Goal: Task Accomplishment & Management: Manage account settings

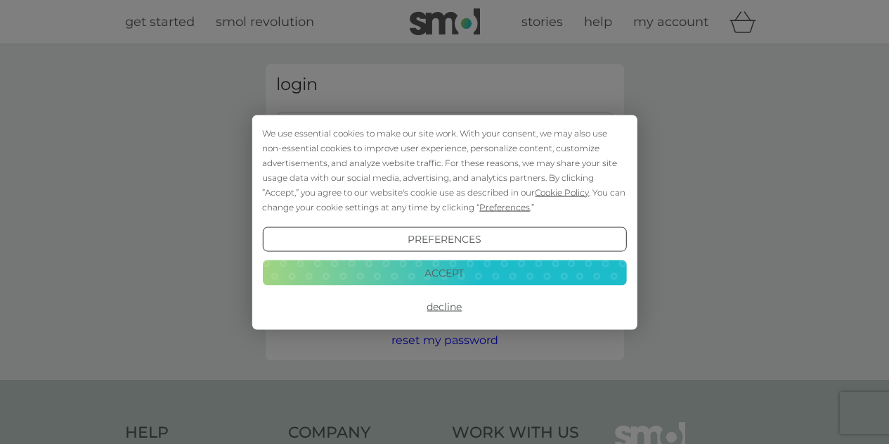
click at [453, 311] on button "Decline" at bounding box center [444, 306] width 364 height 25
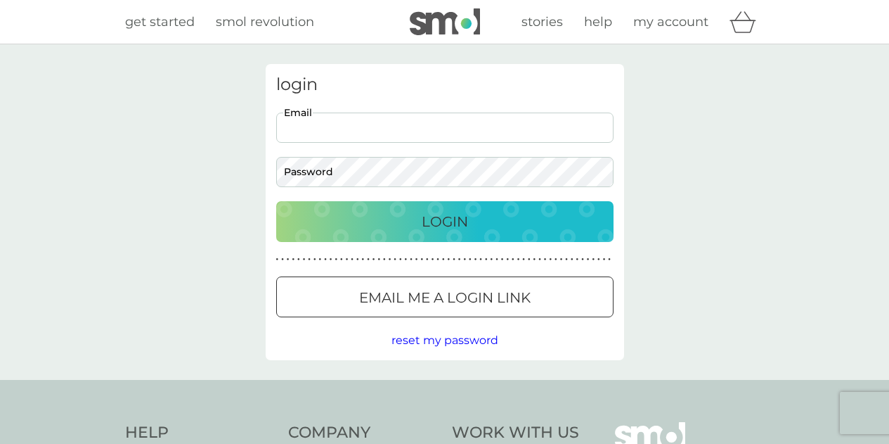
click at [377, 119] on input "Email" at bounding box center [444, 127] width 337 height 30
type input "[EMAIL_ADDRESS][DOMAIN_NAME]"
click at [851, 187] on div "login [EMAIL_ADDRESS][DOMAIN_NAME] Email Password Login ● ● ● ● ● ● ● ● ● ● ● ●…" at bounding box center [444, 211] width 889 height 335
click at [276, 201] on button "Login" at bounding box center [444, 221] width 337 height 41
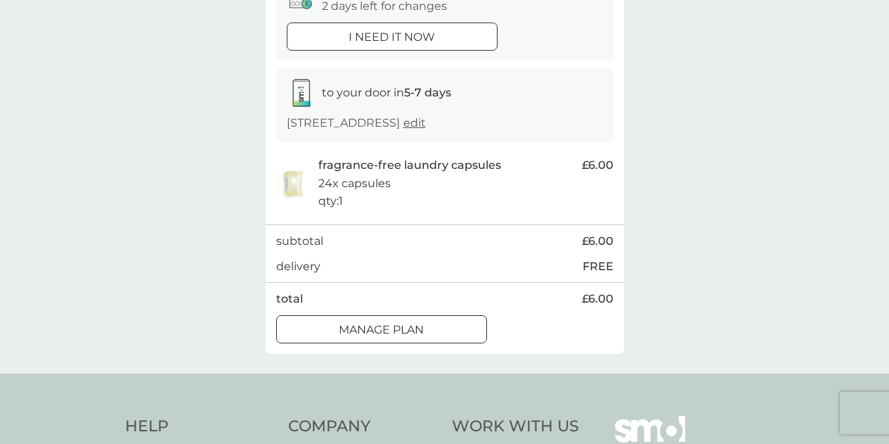
scroll to position [173, 0]
click at [389, 336] on div at bounding box center [381, 328] width 51 height 15
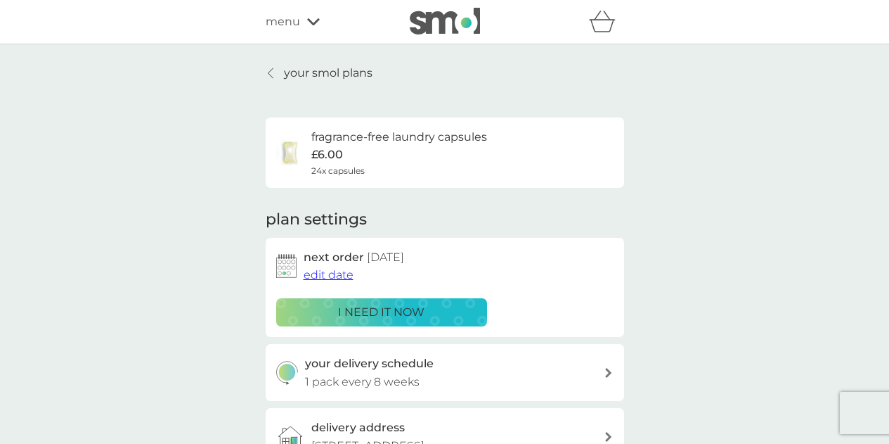
click at [332, 276] on span "edit date" at bounding box center [329, 274] width 50 height 13
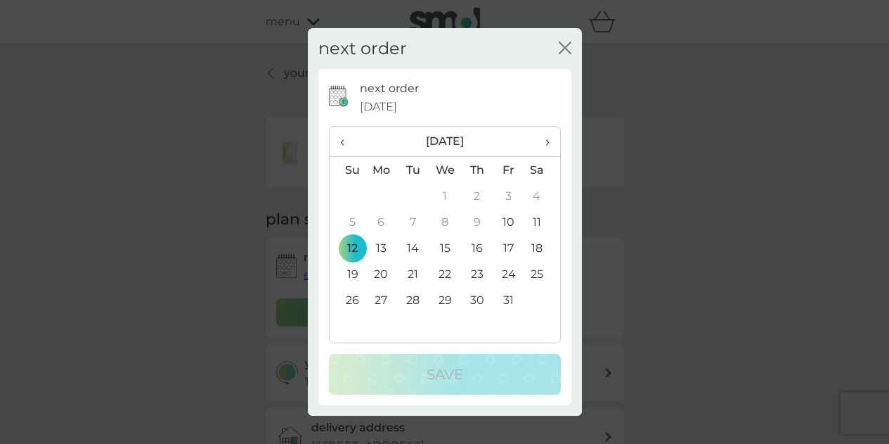
click at [551, 138] on th "›" at bounding box center [541, 142] width 35 height 30
click at [373, 252] on td "10" at bounding box center [382, 248] width 32 height 26
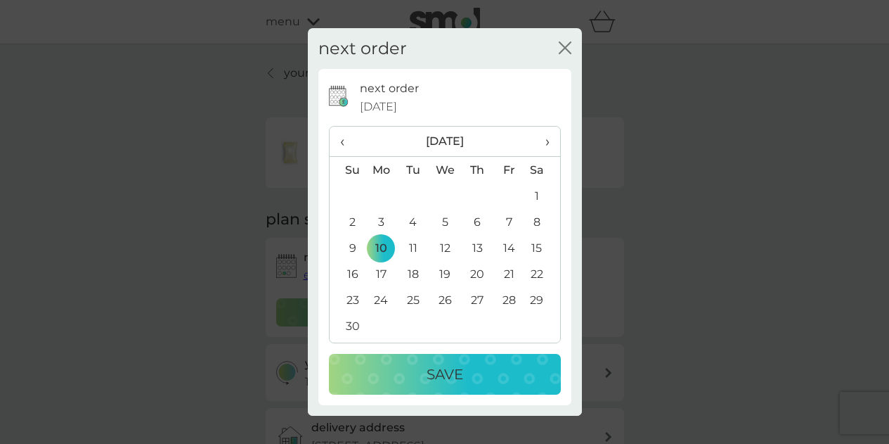
click at [392, 365] on div "Save" at bounding box center [445, 374] width 204 height 22
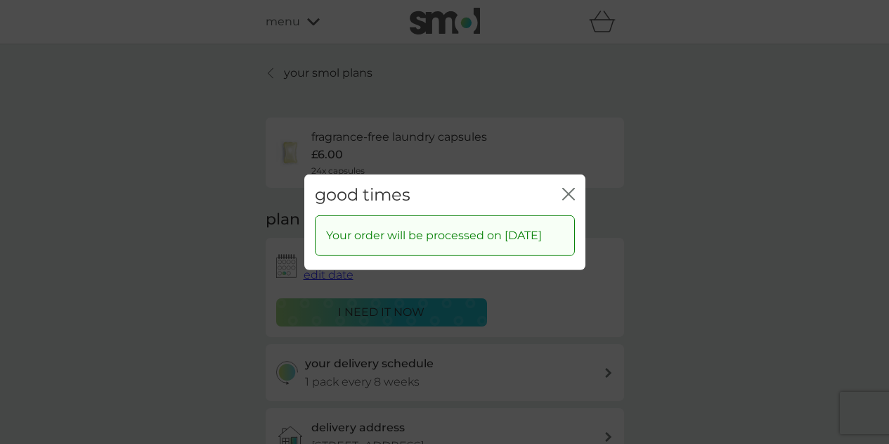
click at [565, 188] on icon "close" at bounding box center [566, 193] width 6 height 11
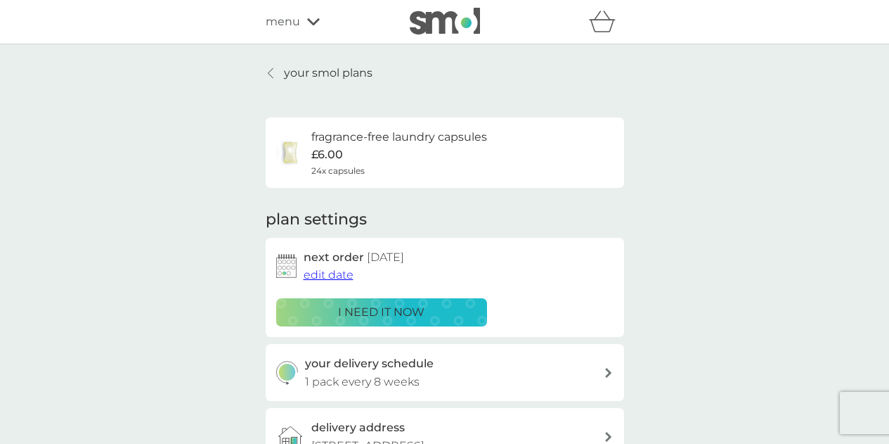
click at [330, 72] on p "your smol plans" at bounding box center [328, 73] width 89 height 18
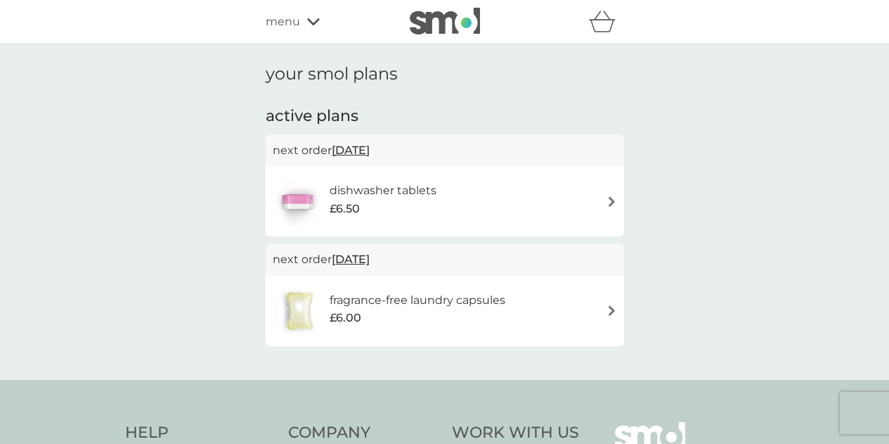
click at [295, 25] on span "menu" at bounding box center [283, 22] width 34 height 18
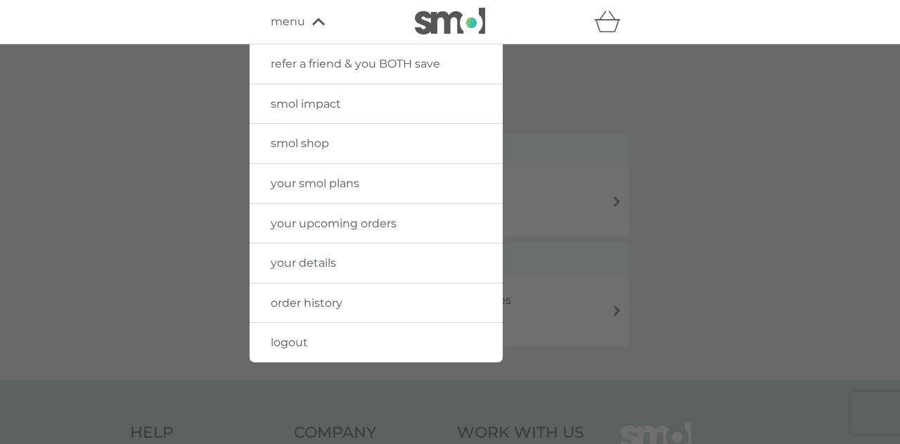
click at [295, 25] on span "menu" at bounding box center [288, 22] width 34 height 18
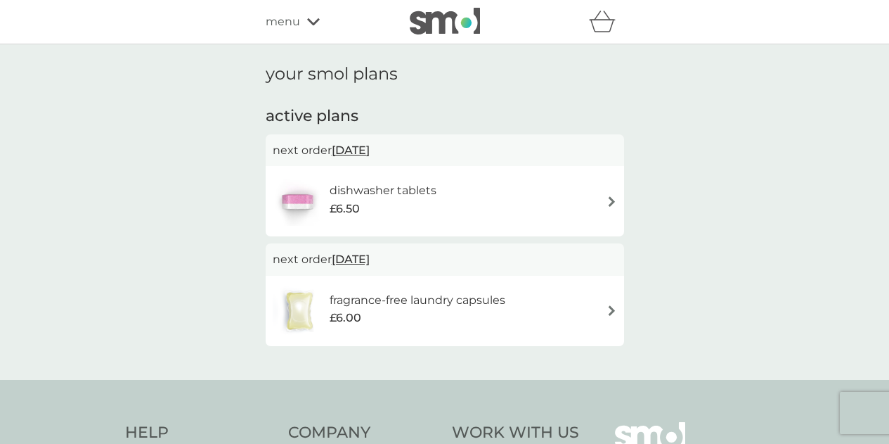
click at [500, 176] on div "dishwasher tablets £6.50" at bounding box center [445, 201] width 358 height 70
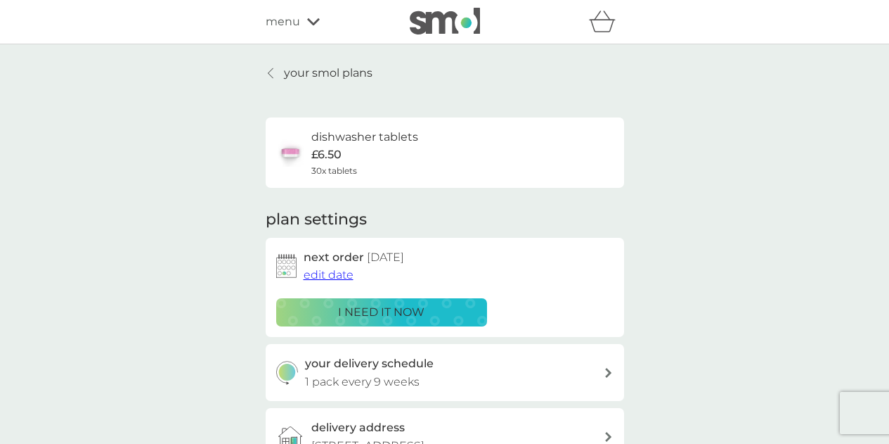
click at [280, 20] on span "menu" at bounding box center [283, 22] width 34 height 18
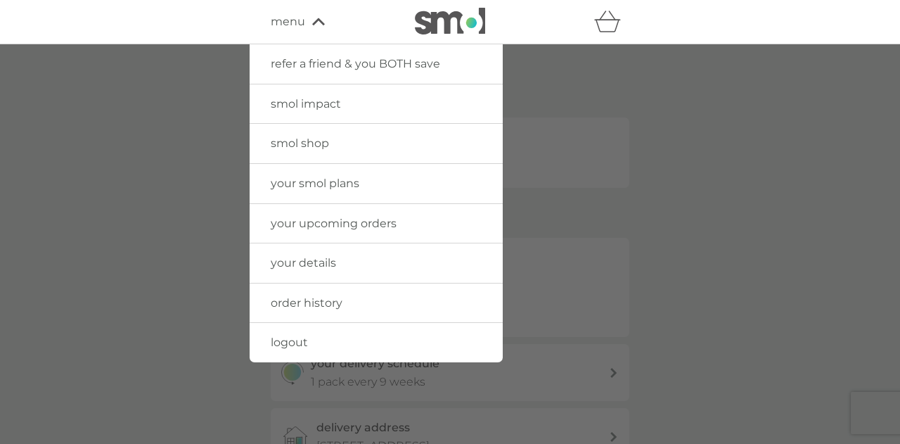
click at [280, 20] on span "menu" at bounding box center [288, 22] width 34 height 18
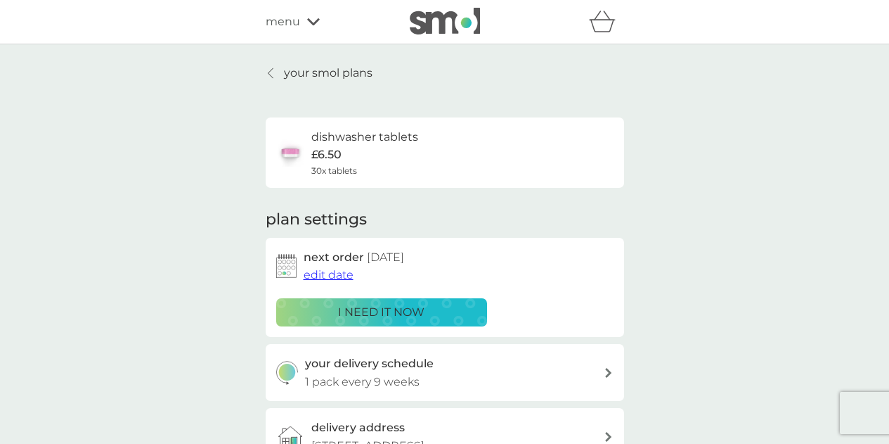
click at [295, 72] on p "your smol plans" at bounding box center [328, 73] width 89 height 18
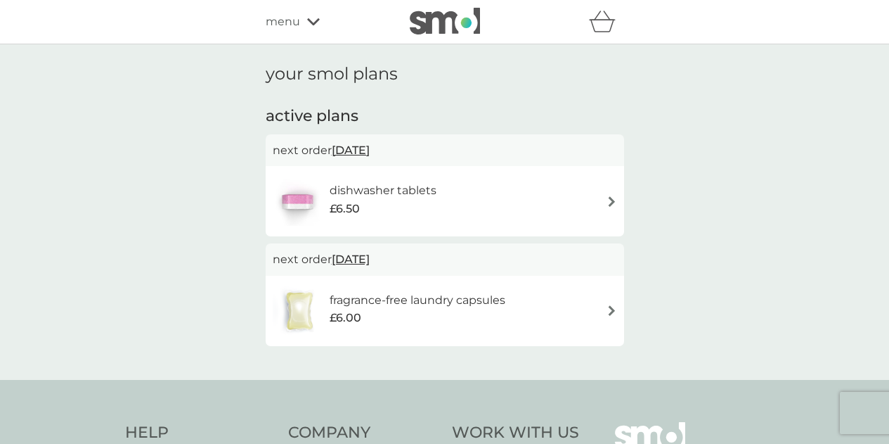
click at [304, 14] on div "menu" at bounding box center [325, 22] width 119 height 18
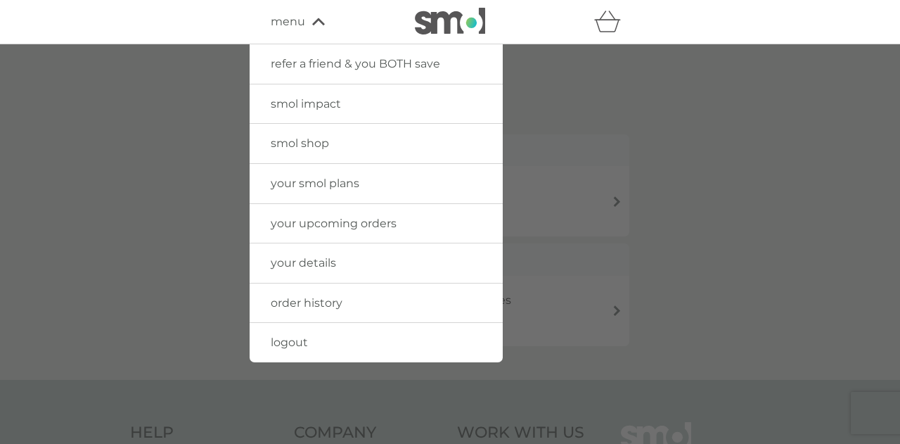
click at [316, 225] on span "your upcoming orders" at bounding box center [334, 223] width 126 height 13
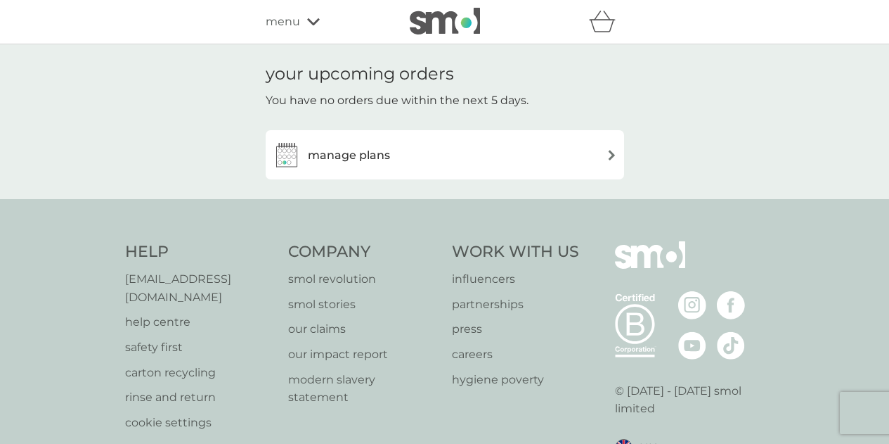
click at [315, 23] on icon at bounding box center [313, 22] width 13 height 8
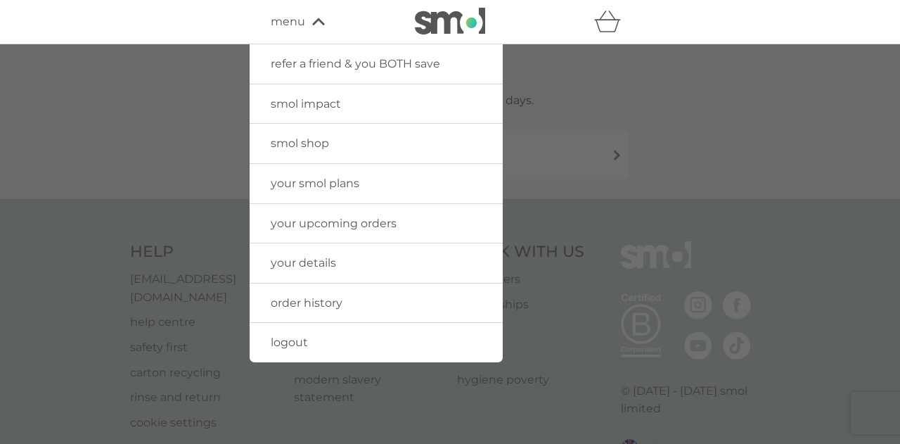
click at [306, 259] on span "your details" at bounding box center [303, 262] width 65 height 13
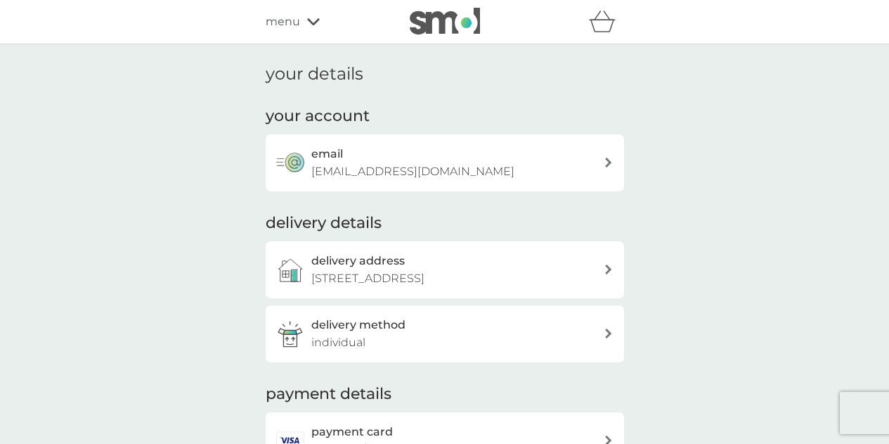
click at [307, 18] on icon at bounding box center [313, 22] width 13 height 8
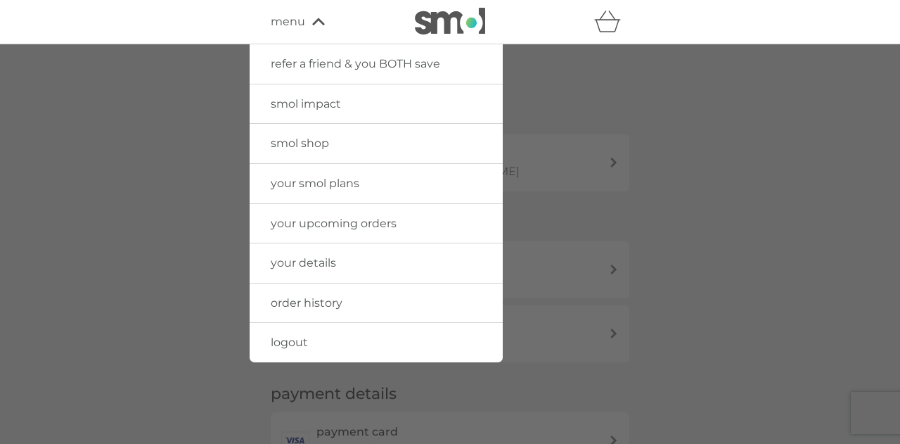
click at [294, 148] on span "smol shop" at bounding box center [300, 142] width 58 height 13
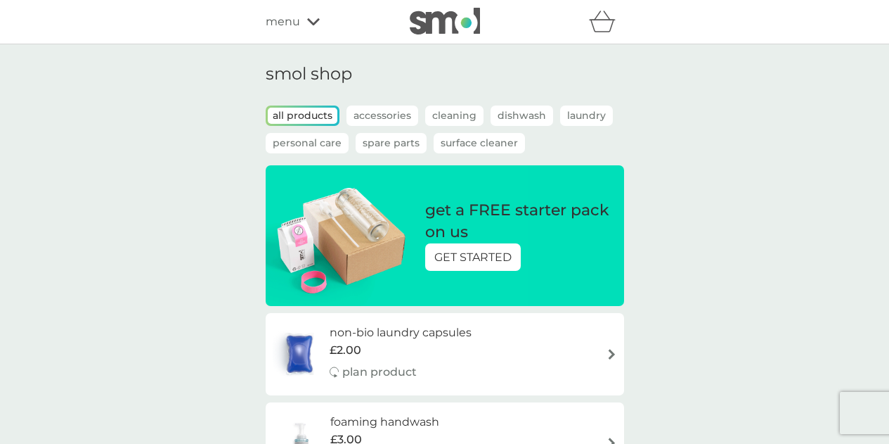
click at [304, 22] on div "menu" at bounding box center [325, 22] width 119 height 18
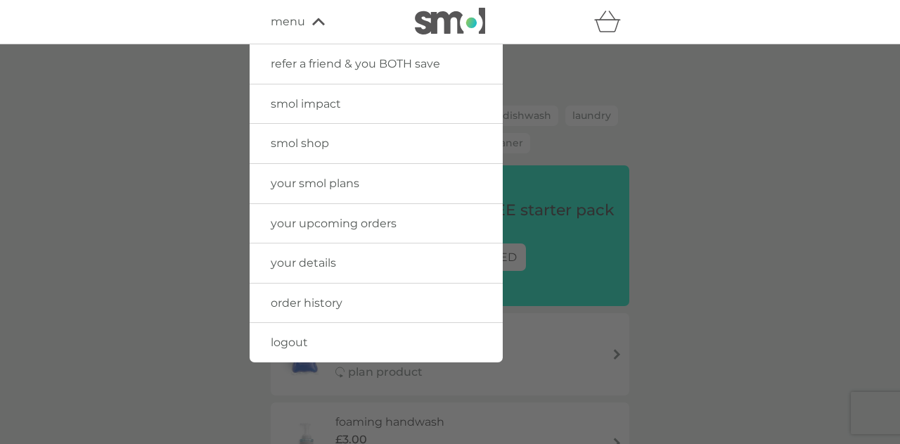
click at [313, 302] on span "order history" at bounding box center [307, 302] width 72 height 13
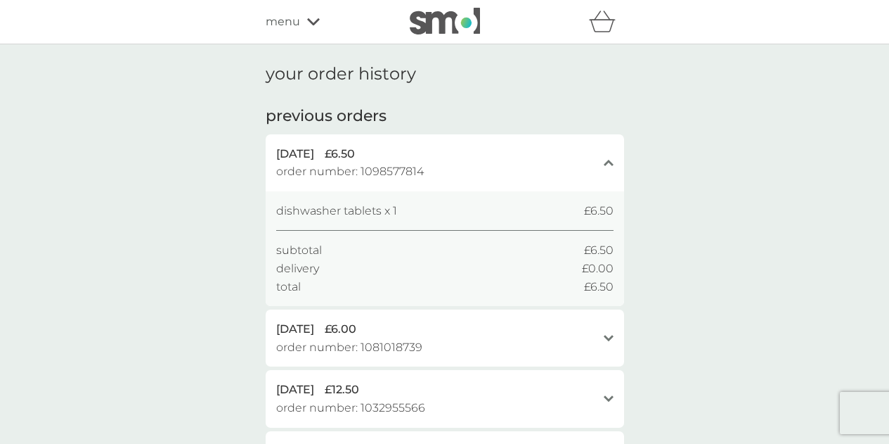
click at [292, 21] on span "menu" at bounding box center [283, 22] width 34 height 18
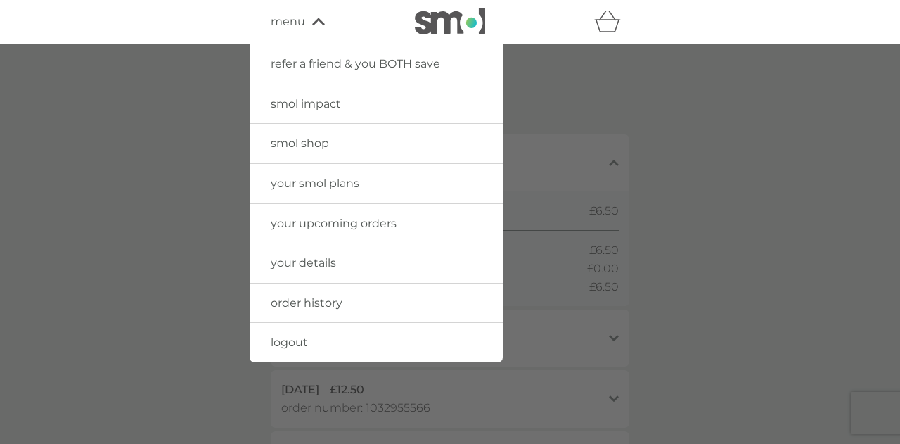
click at [318, 139] on span "smol shop" at bounding box center [300, 142] width 58 height 13
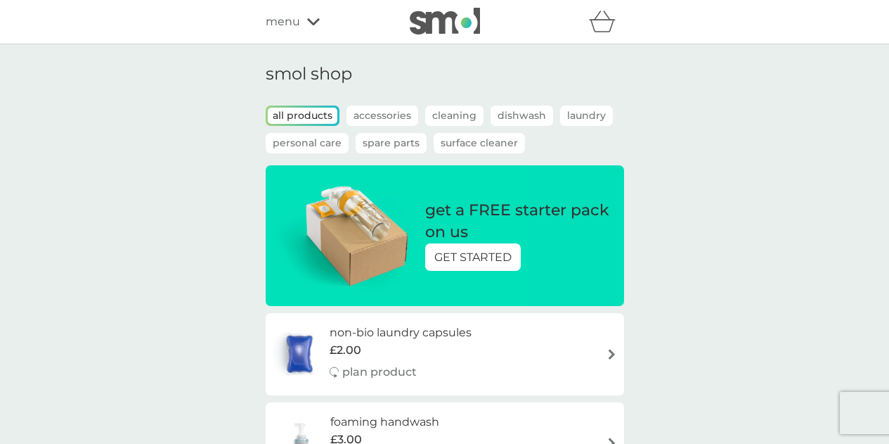
click at [295, 22] on span "menu" at bounding box center [283, 22] width 34 height 18
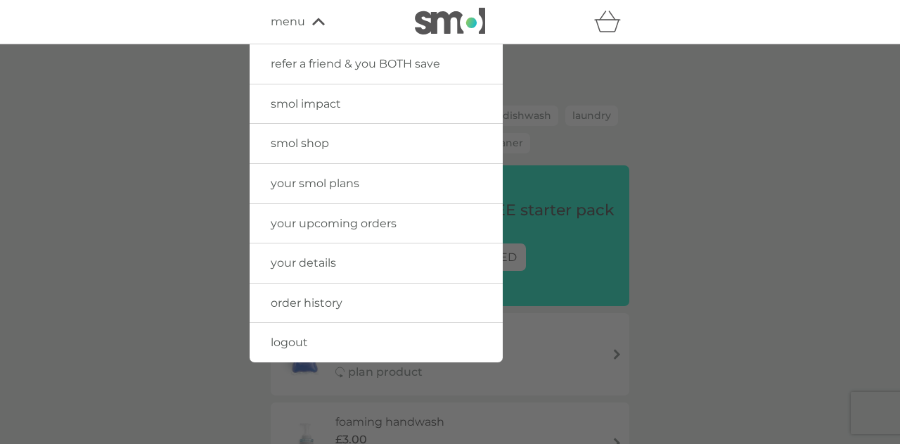
click at [308, 114] on link "smol impact" at bounding box center [376, 103] width 253 height 39
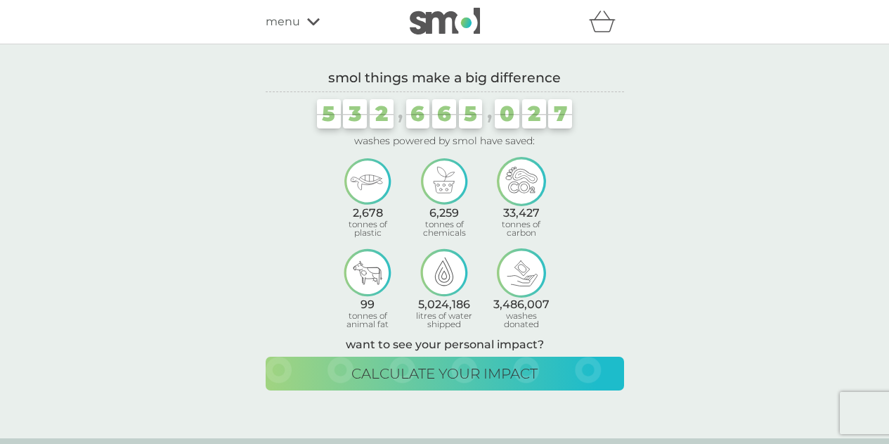
click at [287, 25] on span "menu" at bounding box center [283, 22] width 34 height 18
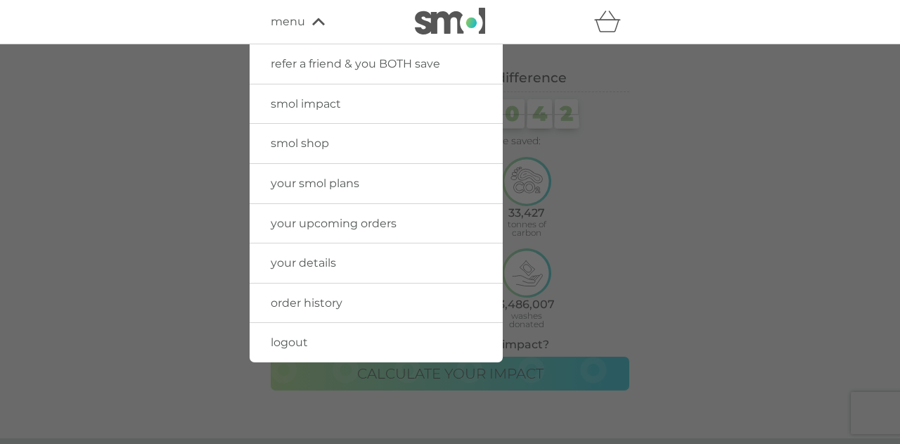
click at [314, 190] on link "your smol plans" at bounding box center [376, 183] width 253 height 39
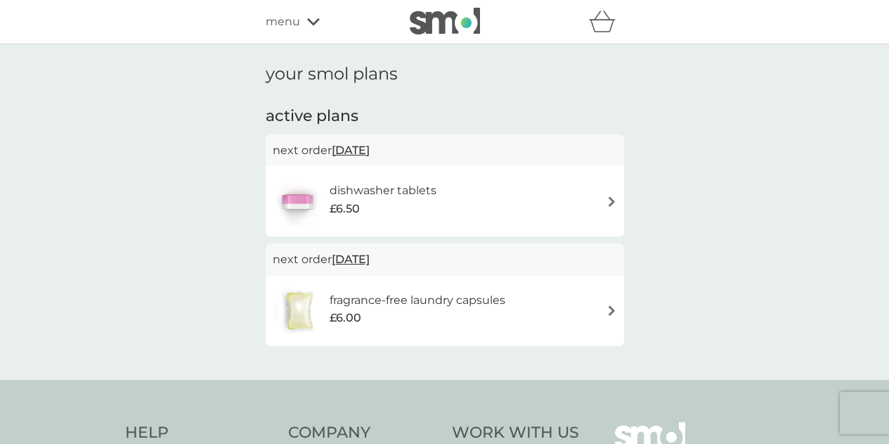
click at [574, 295] on div "fragrance-free laundry capsules £6.00" at bounding box center [445, 310] width 344 height 49
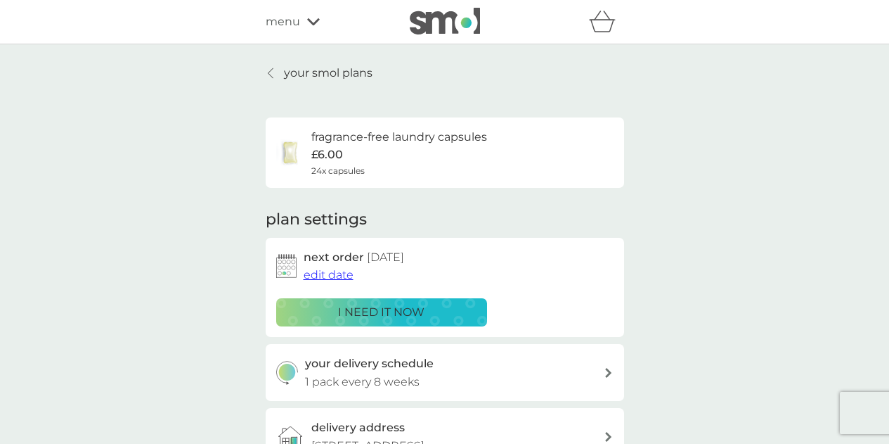
click at [442, 22] on img at bounding box center [445, 21] width 70 height 27
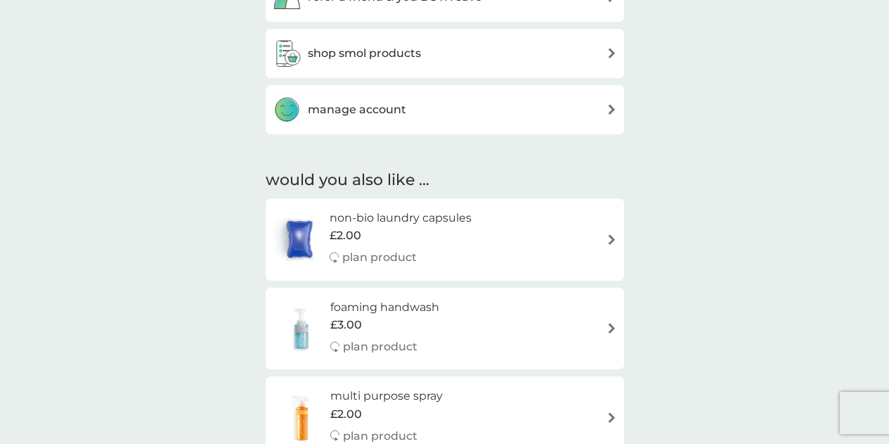
scroll to position [470, 0]
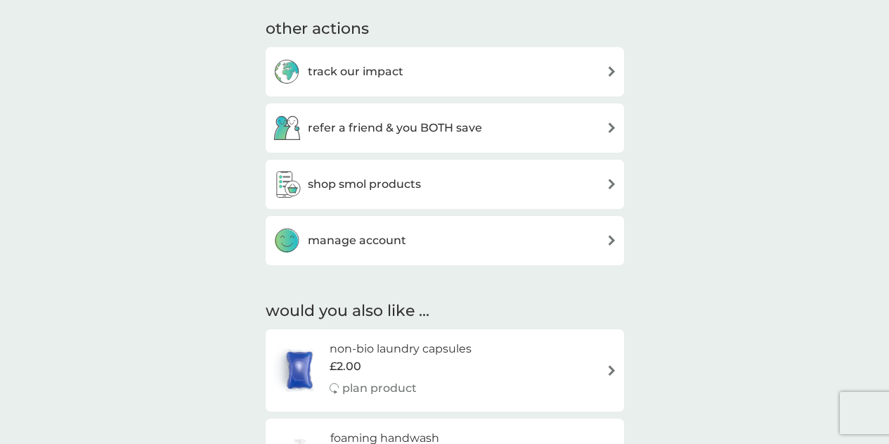
click at [402, 242] on h3 "manage account" at bounding box center [357, 240] width 98 height 18
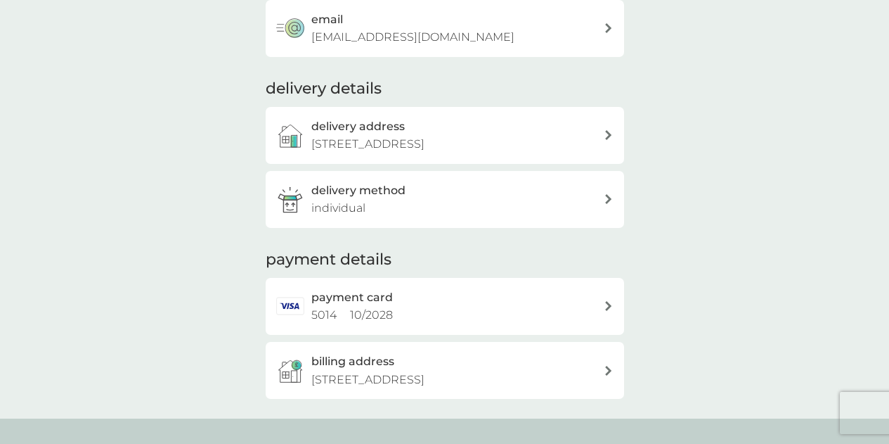
scroll to position [137, 0]
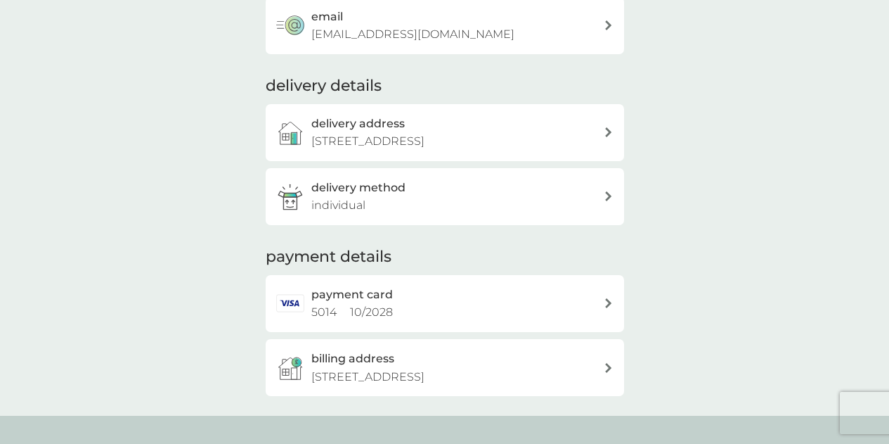
click at [595, 190] on div "delivery method individual" at bounding box center [457, 197] width 292 height 36
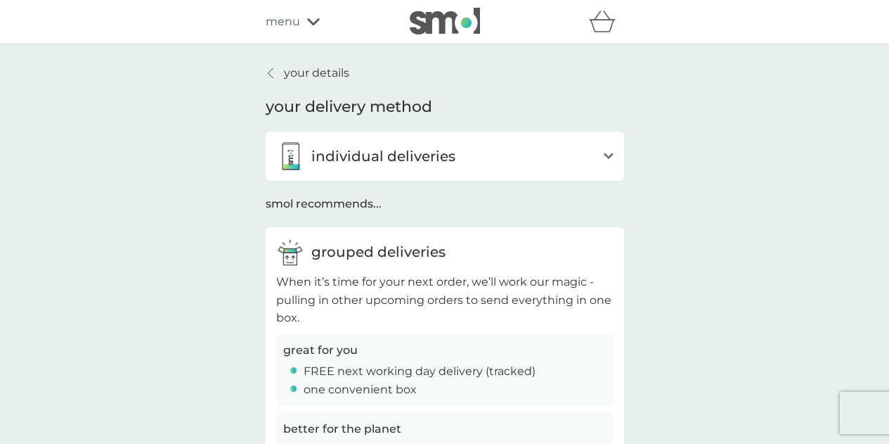
click at [605, 151] on div "open" at bounding box center [609, 155] width 10 height 11
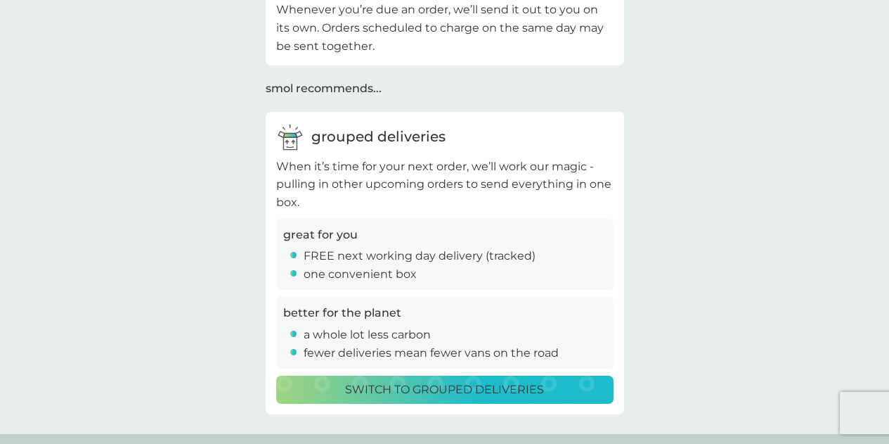
scroll to position [177, 0]
click at [468, 380] on p "Switch to grouped deliveries" at bounding box center [444, 389] width 199 height 18
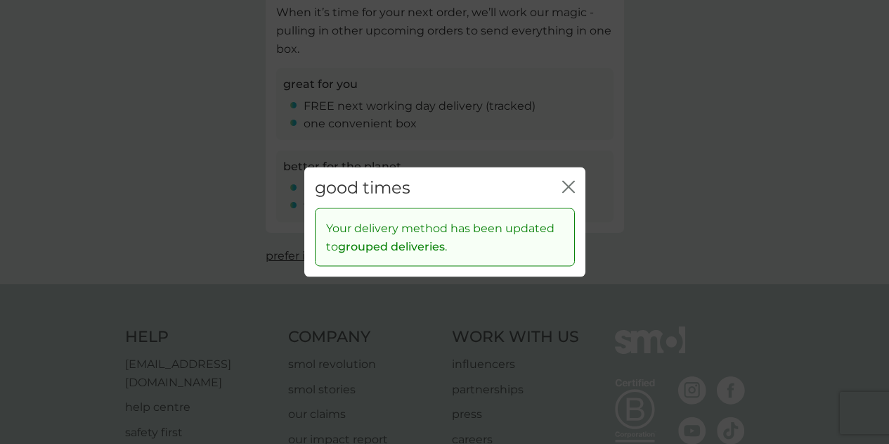
click at [564, 184] on icon "close" at bounding box center [568, 186] width 13 height 13
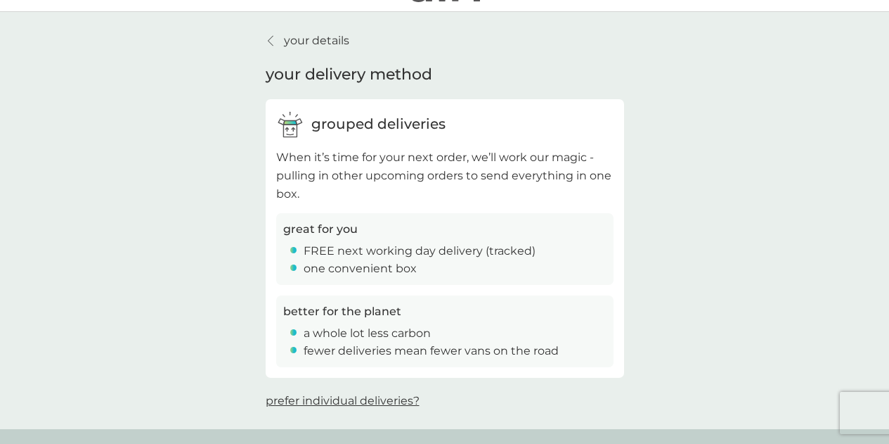
scroll to position [0, 0]
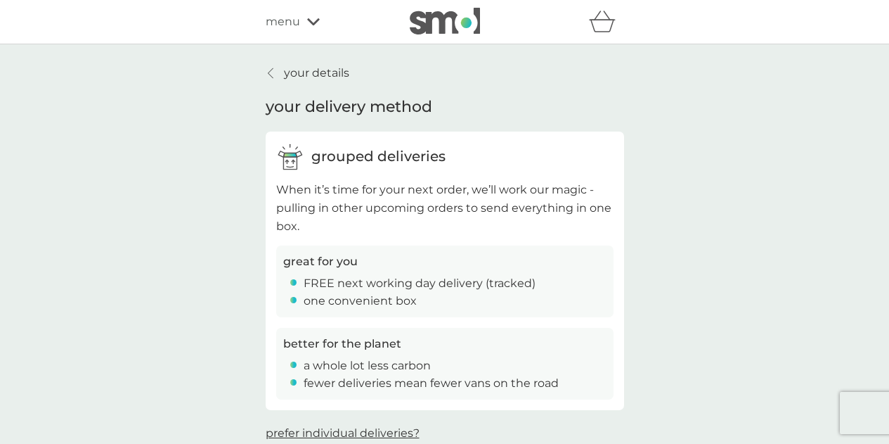
click at [317, 74] on p "your details" at bounding box center [316, 73] width 65 height 18
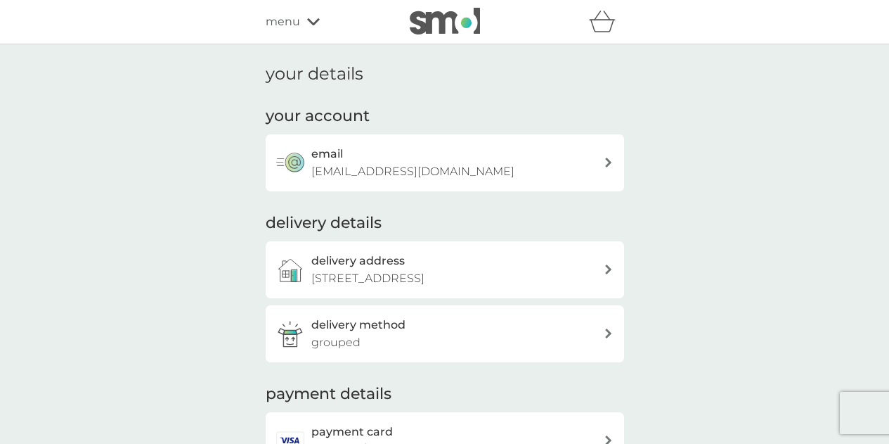
click at [292, 21] on span "menu" at bounding box center [283, 22] width 34 height 18
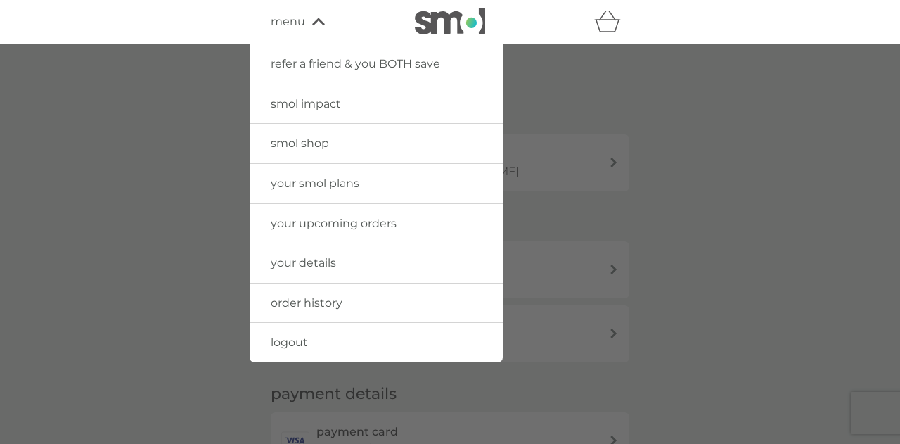
click at [292, 21] on span "menu" at bounding box center [288, 22] width 34 height 18
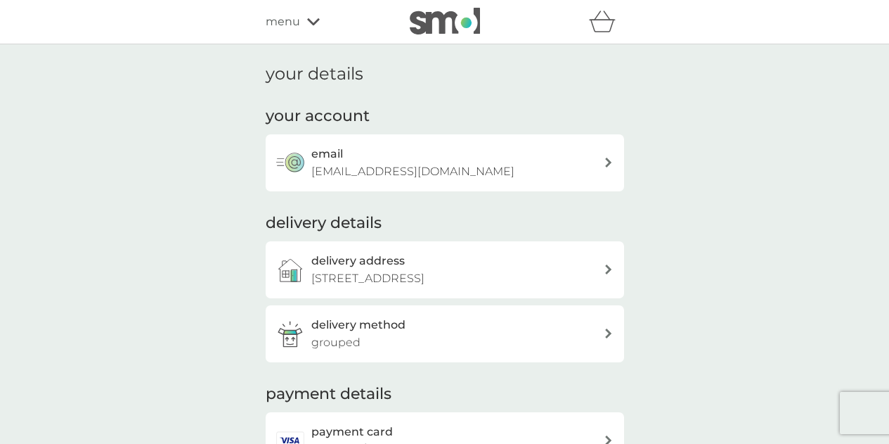
click at [437, 33] on img at bounding box center [445, 21] width 70 height 27
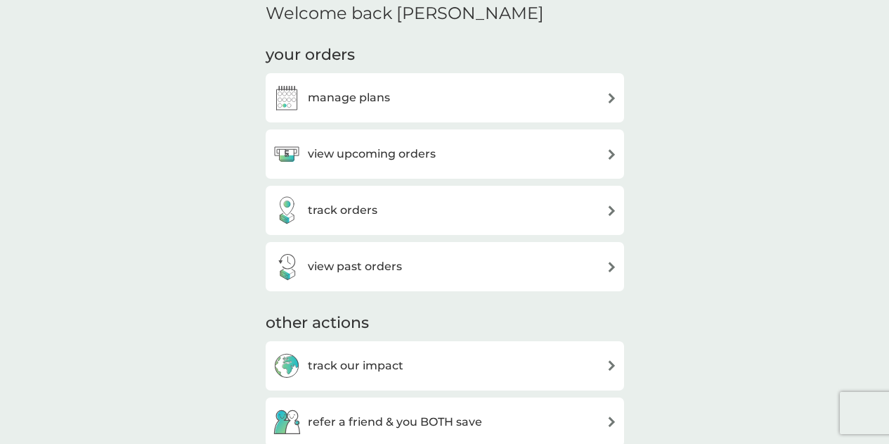
scroll to position [177, 0]
click at [383, 93] on h3 "manage plans" at bounding box center [349, 96] width 82 height 18
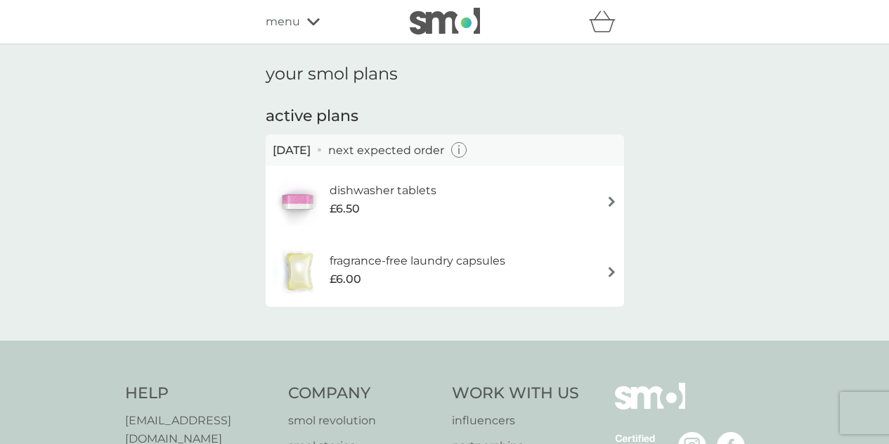
click at [467, 151] on icon "button" at bounding box center [459, 150] width 16 height 16
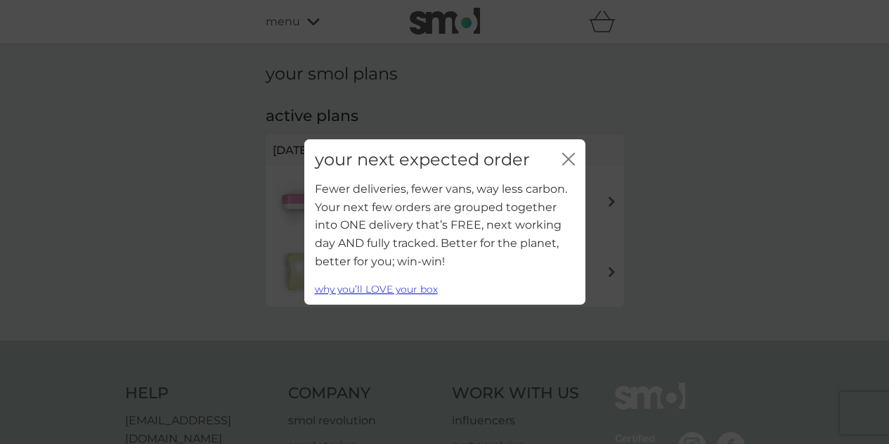
click at [578, 148] on div "your next expected order close" at bounding box center [444, 159] width 281 height 41
click at [570, 157] on icon "close" at bounding box center [572, 158] width 6 height 11
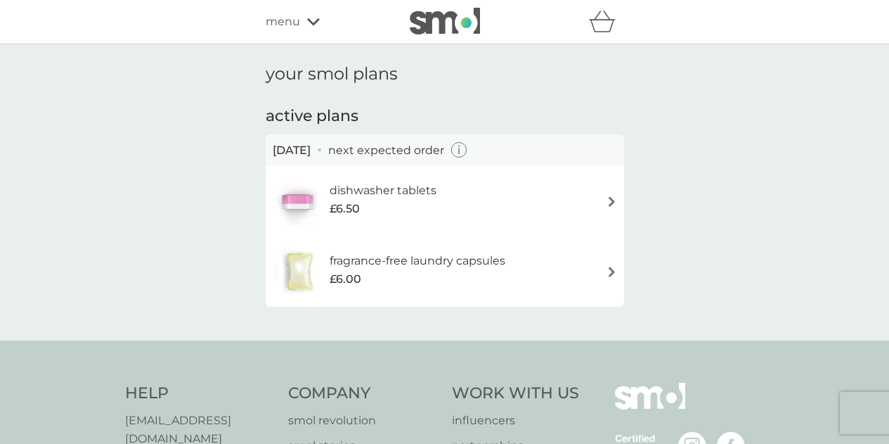
click at [285, 20] on span "menu" at bounding box center [283, 22] width 34 height 18
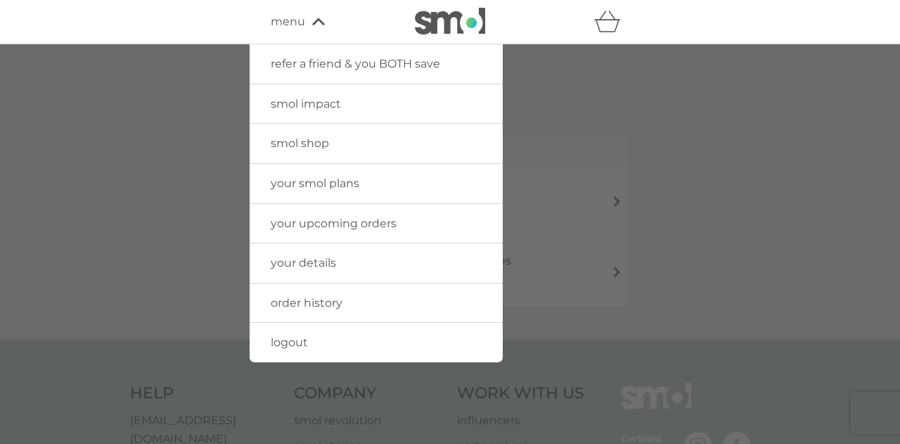
click at [316, 179] on span "your smol plans" at bounding box center [315, 182] width 89 height 13
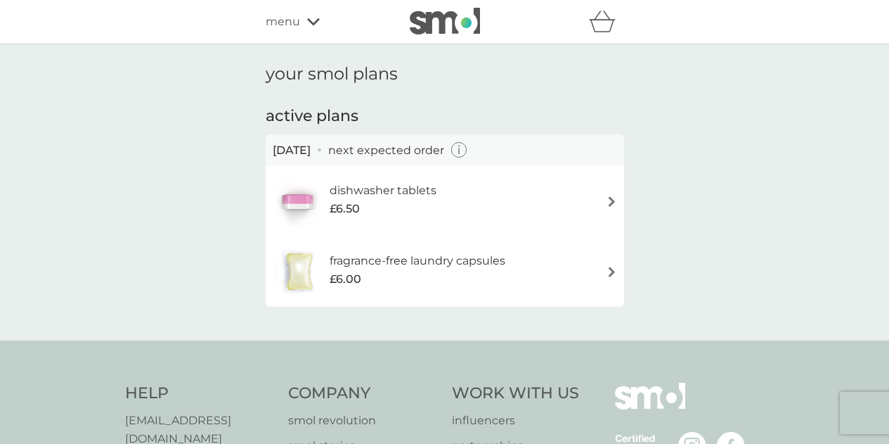
click at [298, 22] on span "menu" at bounding box center [283, 22] width 34 height 18
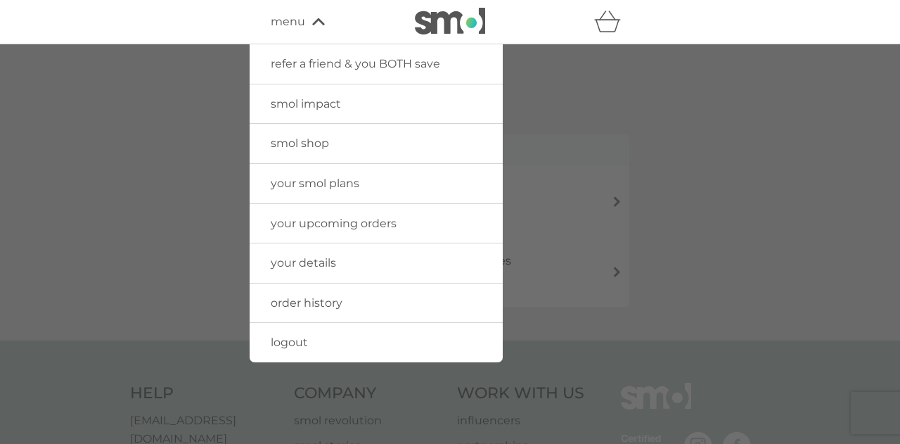
click at [330, 228] on span "your upcoming orders" at bounding box center [334, 223] width 126 height 13
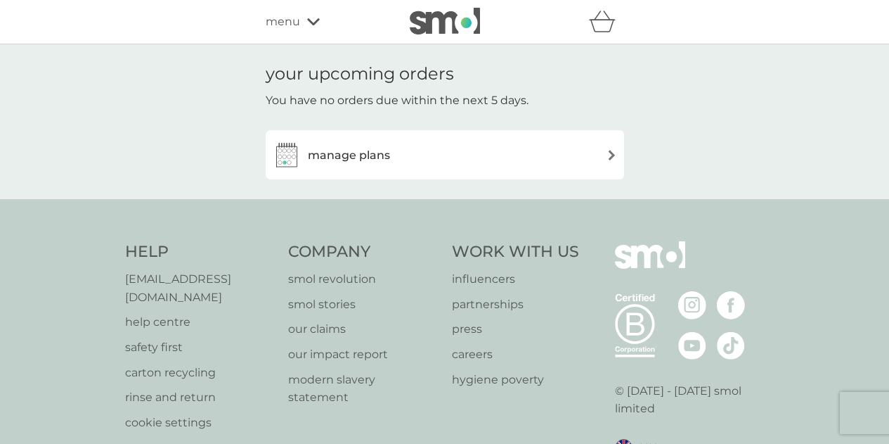
click at [373, 172] on div "manage plans" at bounding box center [445, 154] width 358 height 49
click at [352, 159] on h3 "manage plans" at bounding box center [349, 155] width 82 height 18
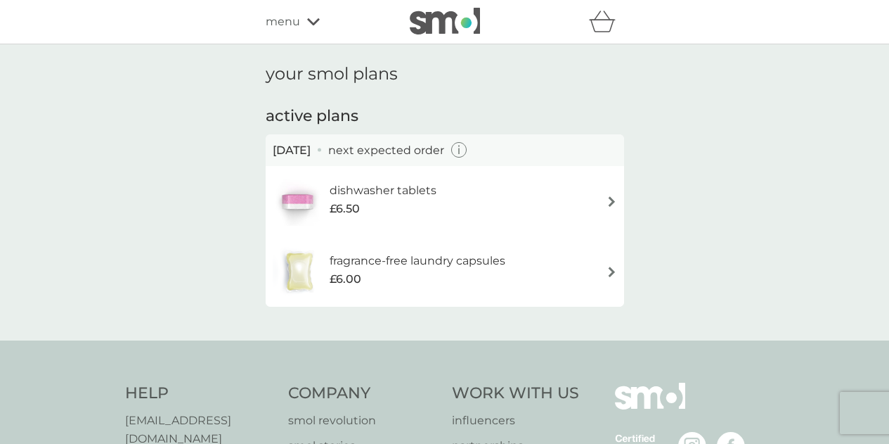
click at [592, 193] on div "dishwasher tablets £6.50" at bounding box center [445, 200] width 344 height 49
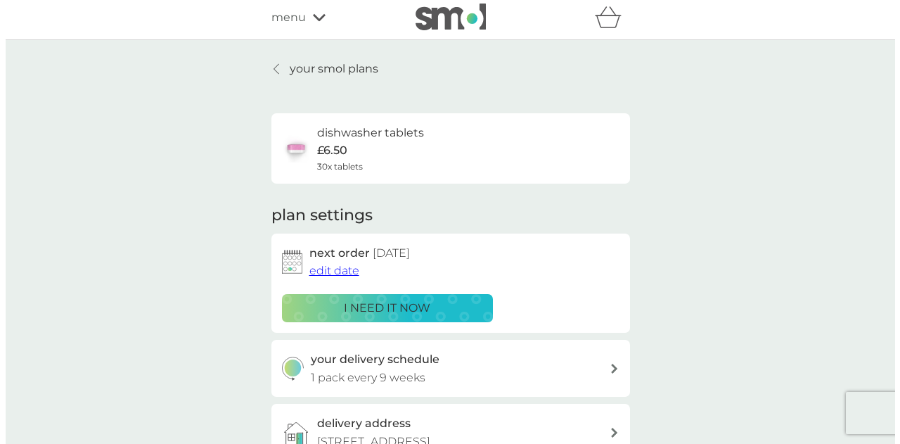
scroll to position [4, 0]
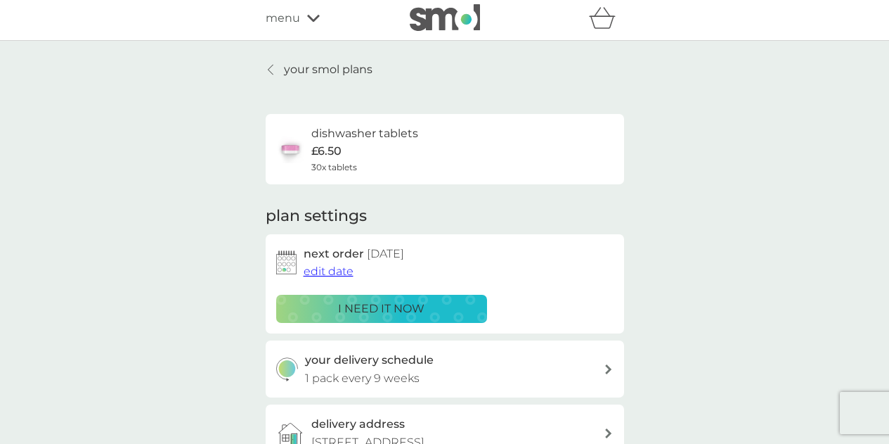
click at [330, 270] on span "edit date" at bounding box center [329, 270] width 50 height 13
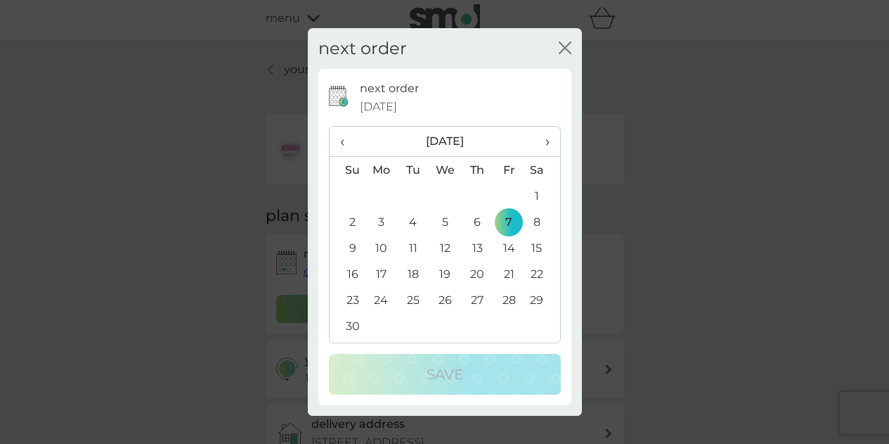
click at [382, 271] on td "17" at bounding box center [382, 274] width 32 height 26
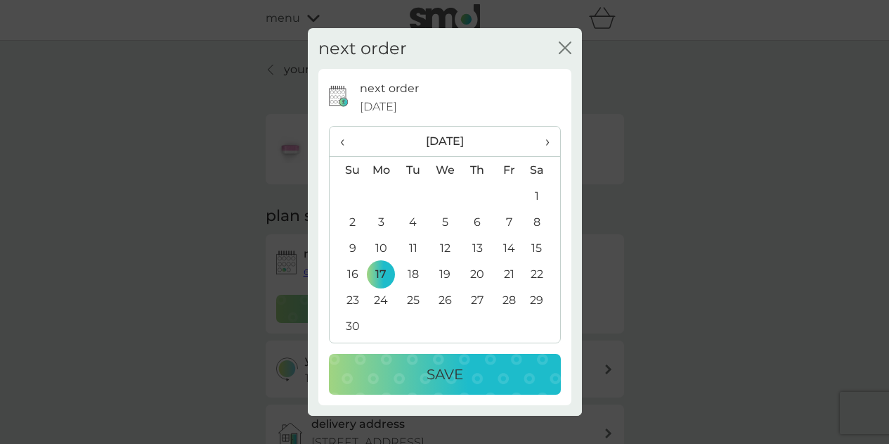
click at [435, 381] on p "Save" at bounding box center [445, 374] width 37 height 22
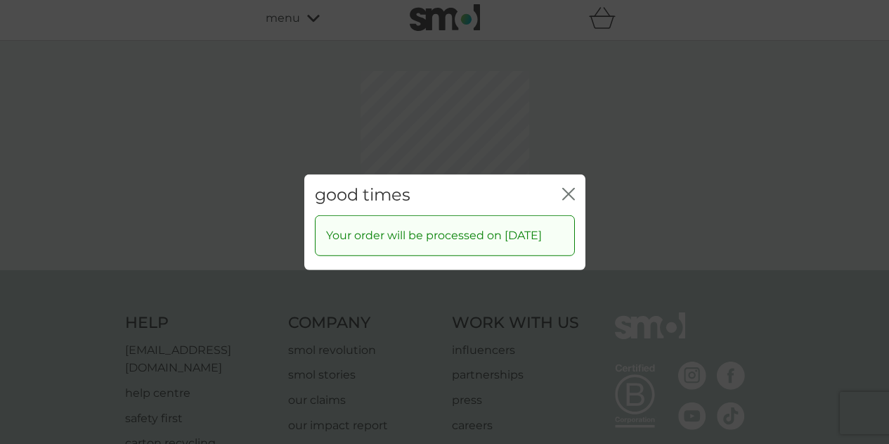
click at [567, 188] on icon "close" at bounding box center [566, 193] width 6 height 11
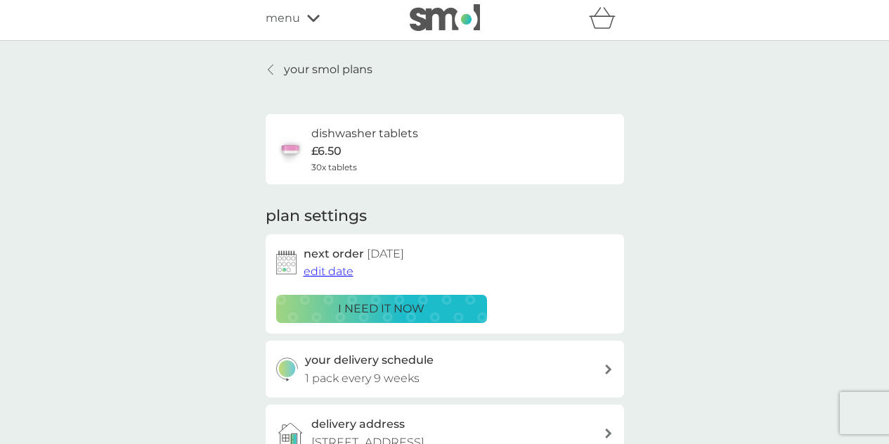
click at [297, 24] on span "menu" at bounding box center [283, 18] width 34 height 18
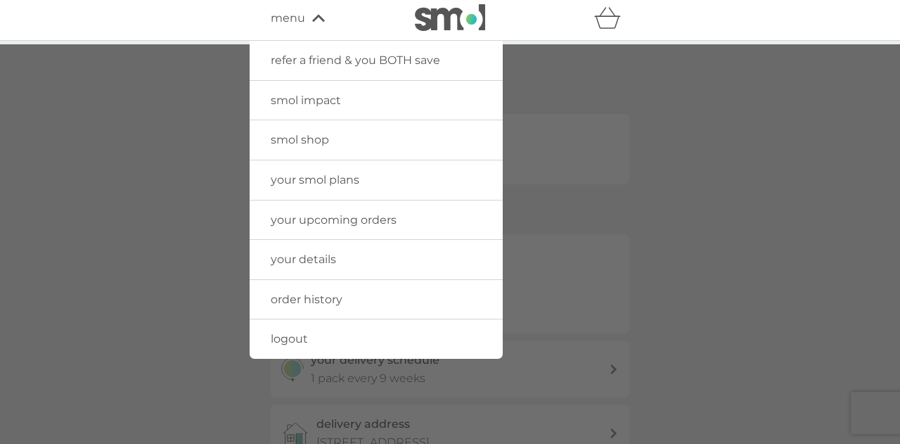
click at [324, 174] on span "your smol plans" at bounding box center [315, 179] width 89 height 13
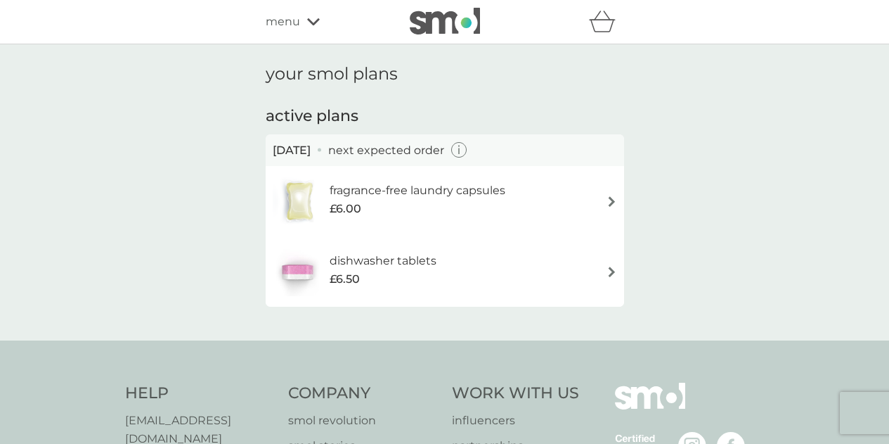
click at [440, 27] on img at bounding box center [445, 21] width 70 height 27
